Goal: Transaction & Acquisition: Purchase product/service

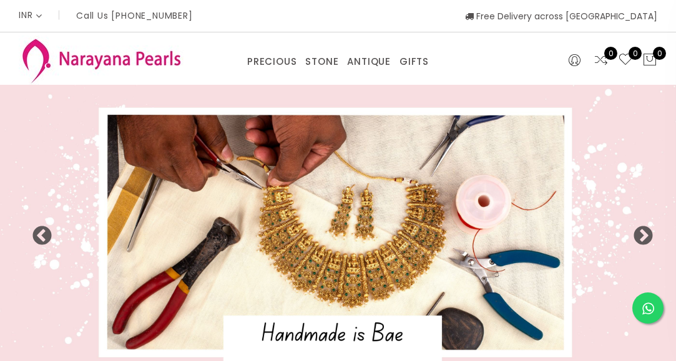
select select "INR"
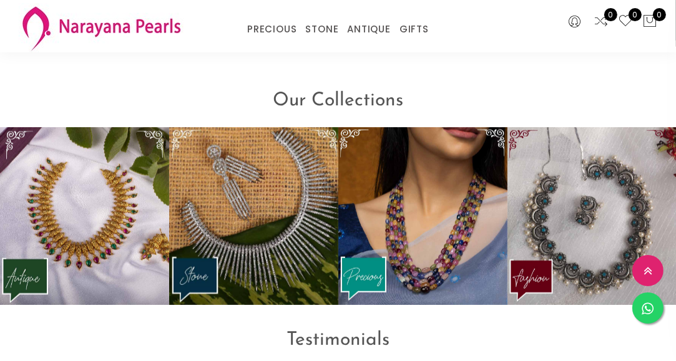
scroll to position [1374, 0]
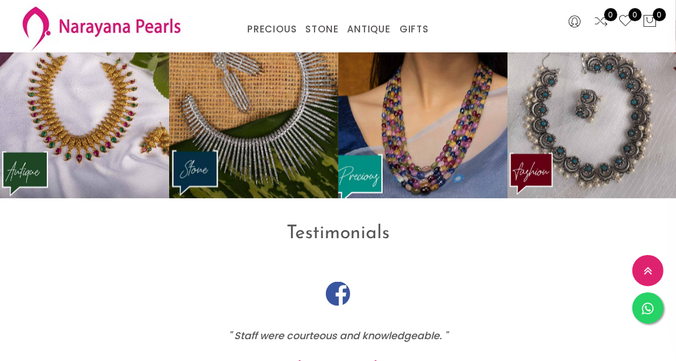
click at [394, 104] on img at bounding box center [423, 109] width 186 height 195
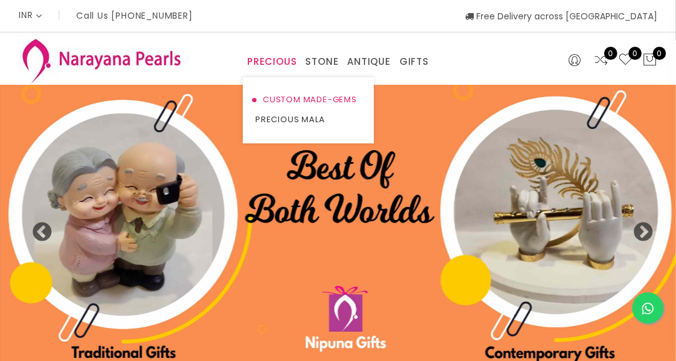
click at [285, 104] on link "CUSTOM MADE-GEMS" at bounding box center [308, 100] width 106 height 20
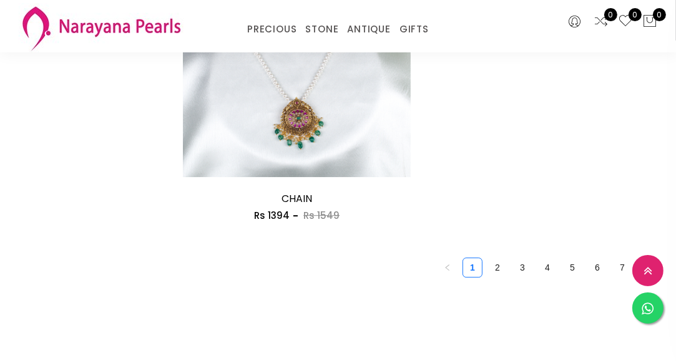
scroll to position [3142, 0]
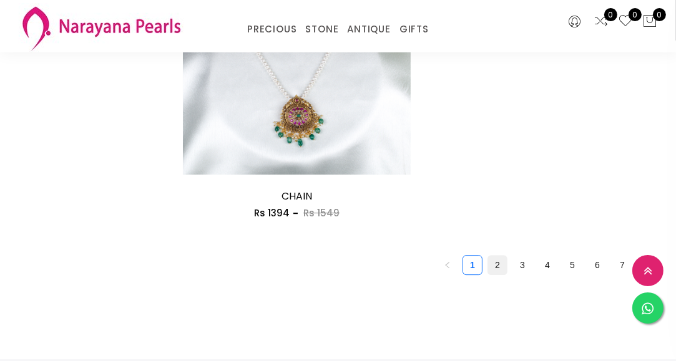
click at [496, 273] on li "2" at bounding box center [497, 265] width 20 height 20
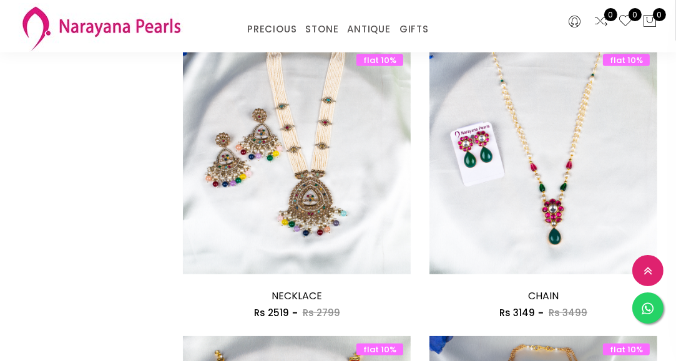
scroll to position [1016, 0]
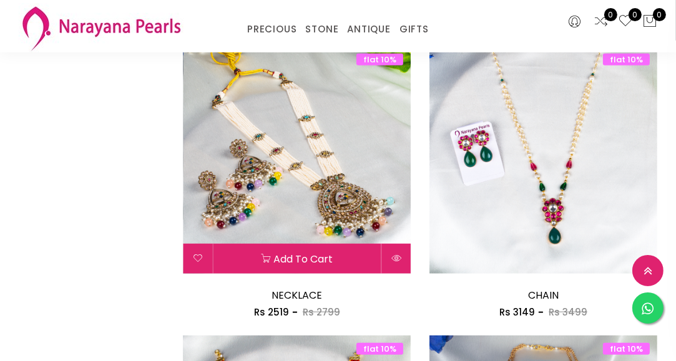
click at [301, 150] on img at bounding box center [297, 160] width 228 height 228
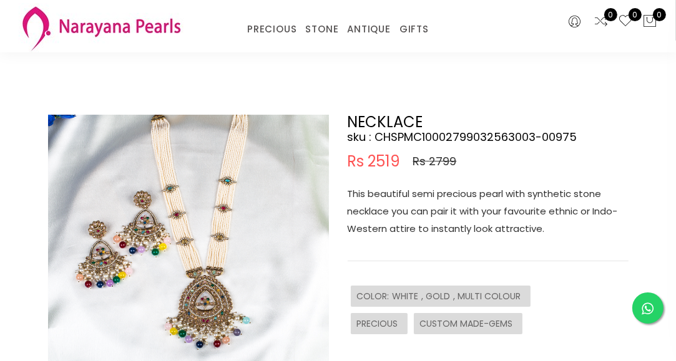
scroll to position [39, 0]
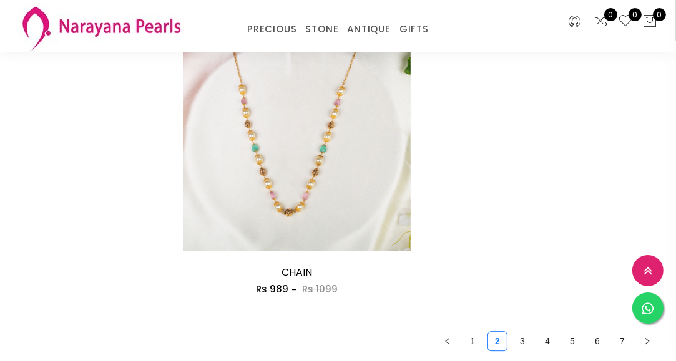
scroll to position [3067, 0]
click at [520, 337] on link "3" at bounding box center [522, 340] width 19 height 19
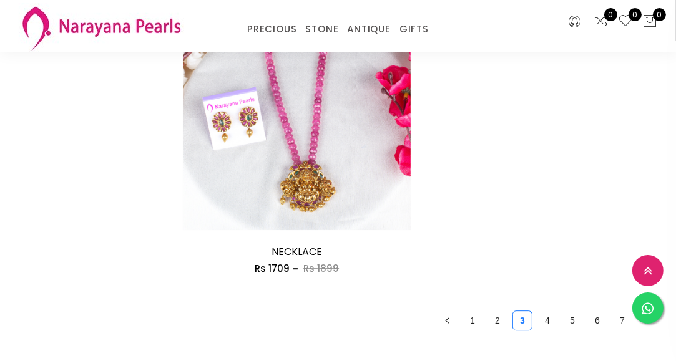
scroll to position [3089, 0]
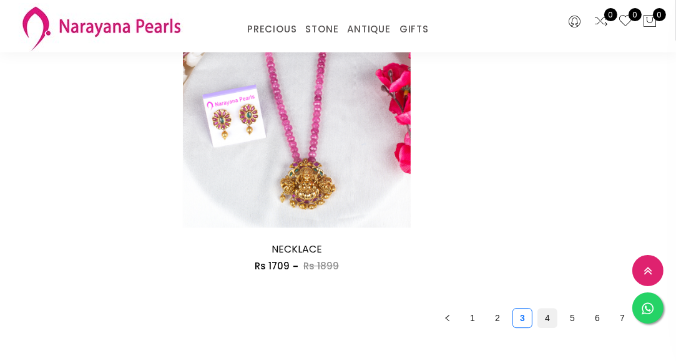
click at [548, 318] on link "4" at bounding box center [547, 318] width 19 height 19
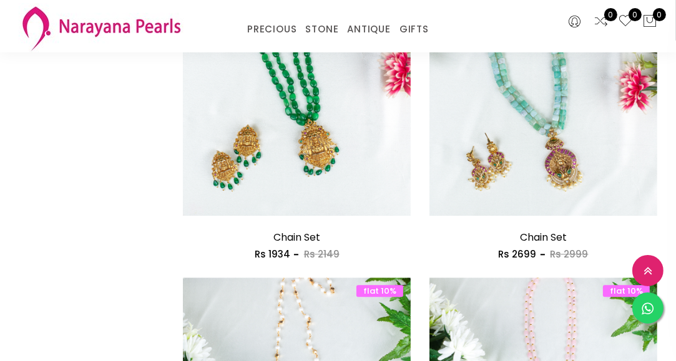
scroll to position [2522, 0]
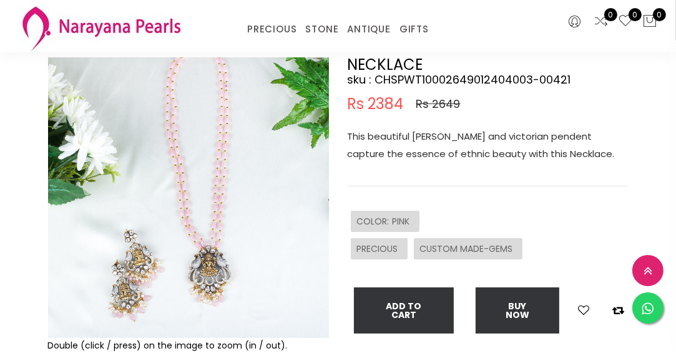
scroll to position [91, 0]
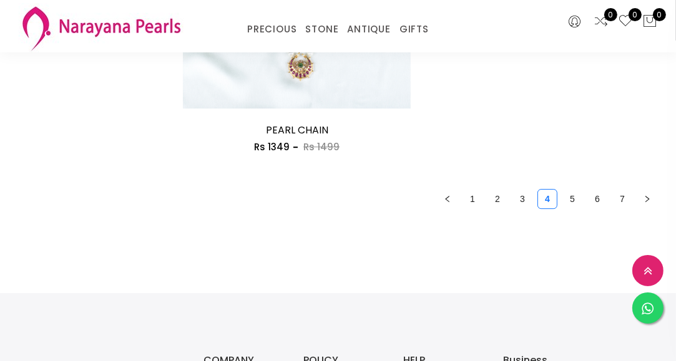
scroll to position [3208, 0]
click at [570, 200] on link "5" at bounding box center [572, 199] width 19 height 19
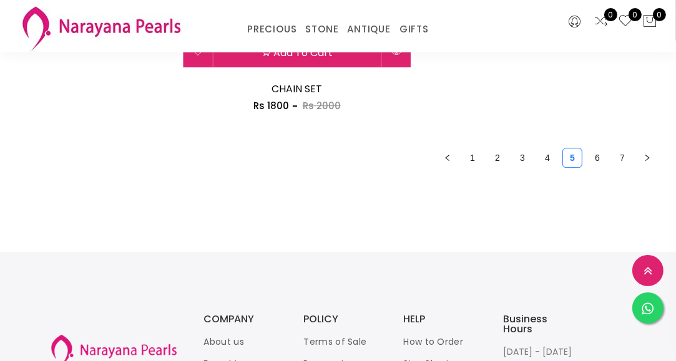
scroll to position [3251, 0]
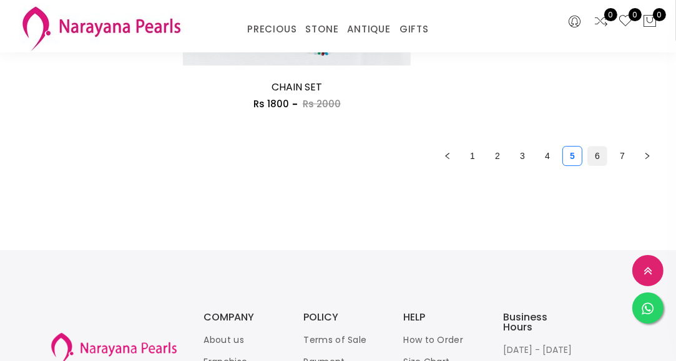
click at [598, 162] on link "6" at bounding box center [597, 156] width 19 height 19
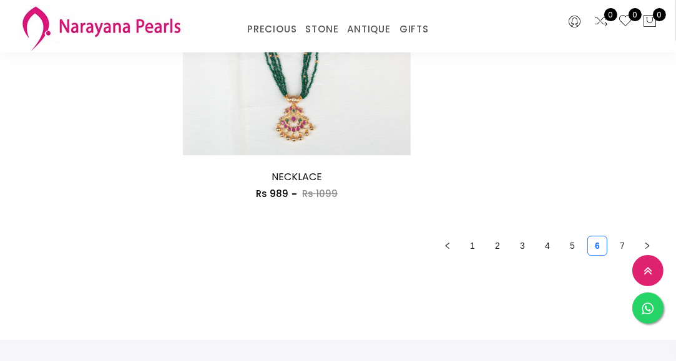
scroll to position [3163, 0]
click at [621, 242] on link "7" at bounding box center [622, 244] width 19 height 19
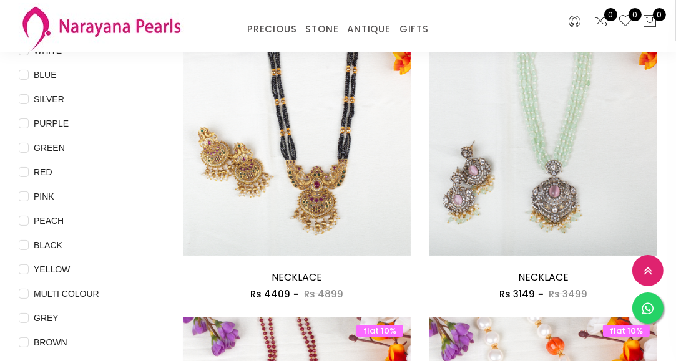
scroll to position [167, 0]
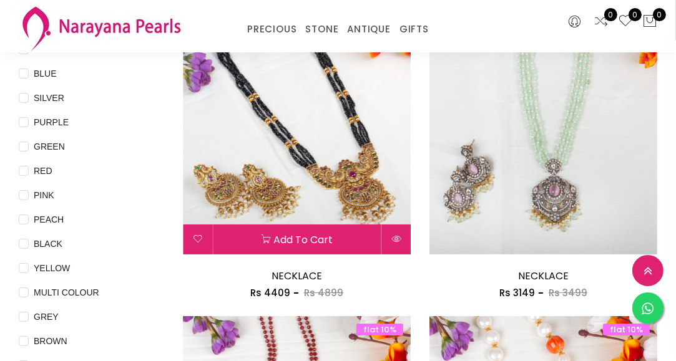
click at [352, 190] on img at bounding box center [297, 141] width 228 height 228
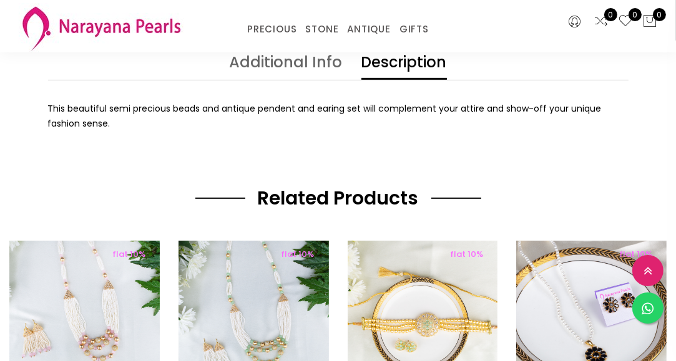
scroll to position [483, 0]
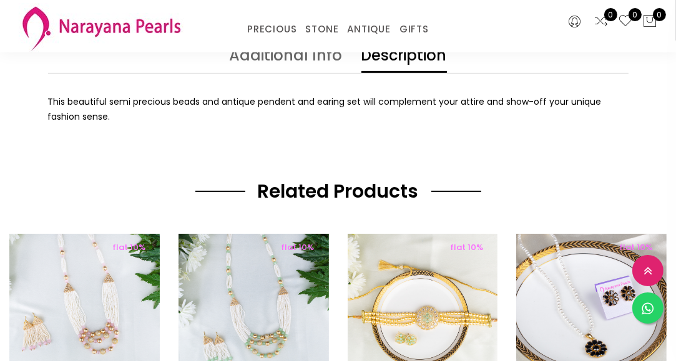
click at [237, 59] on link "Additional Info" at bounding box center [286, 60] width 113 height 25
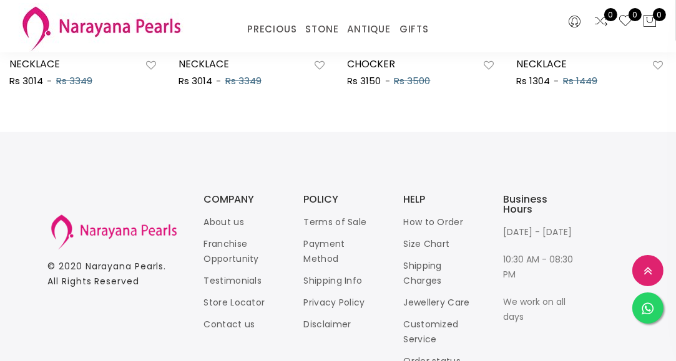
scroll to position [896, 0]
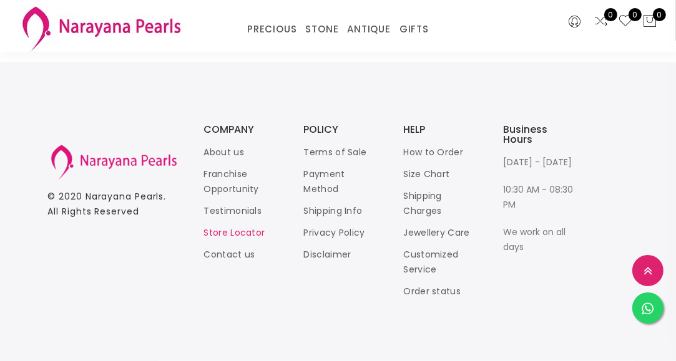
click at [243, 230] on link "Store Locator" at bounding box center [234, 233] width 61 height 12
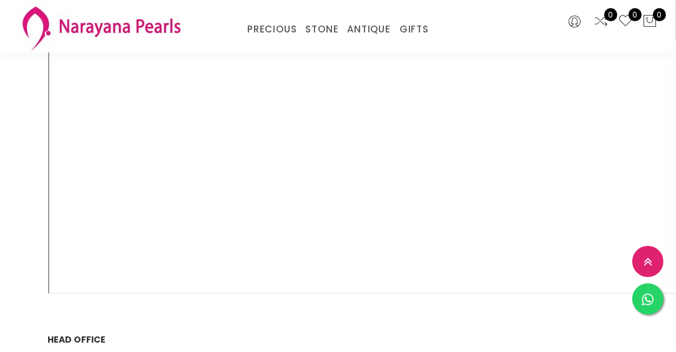
scroll to position [267, 0]
